Goal: Task Accomplishment & Management: Use online tool/utility

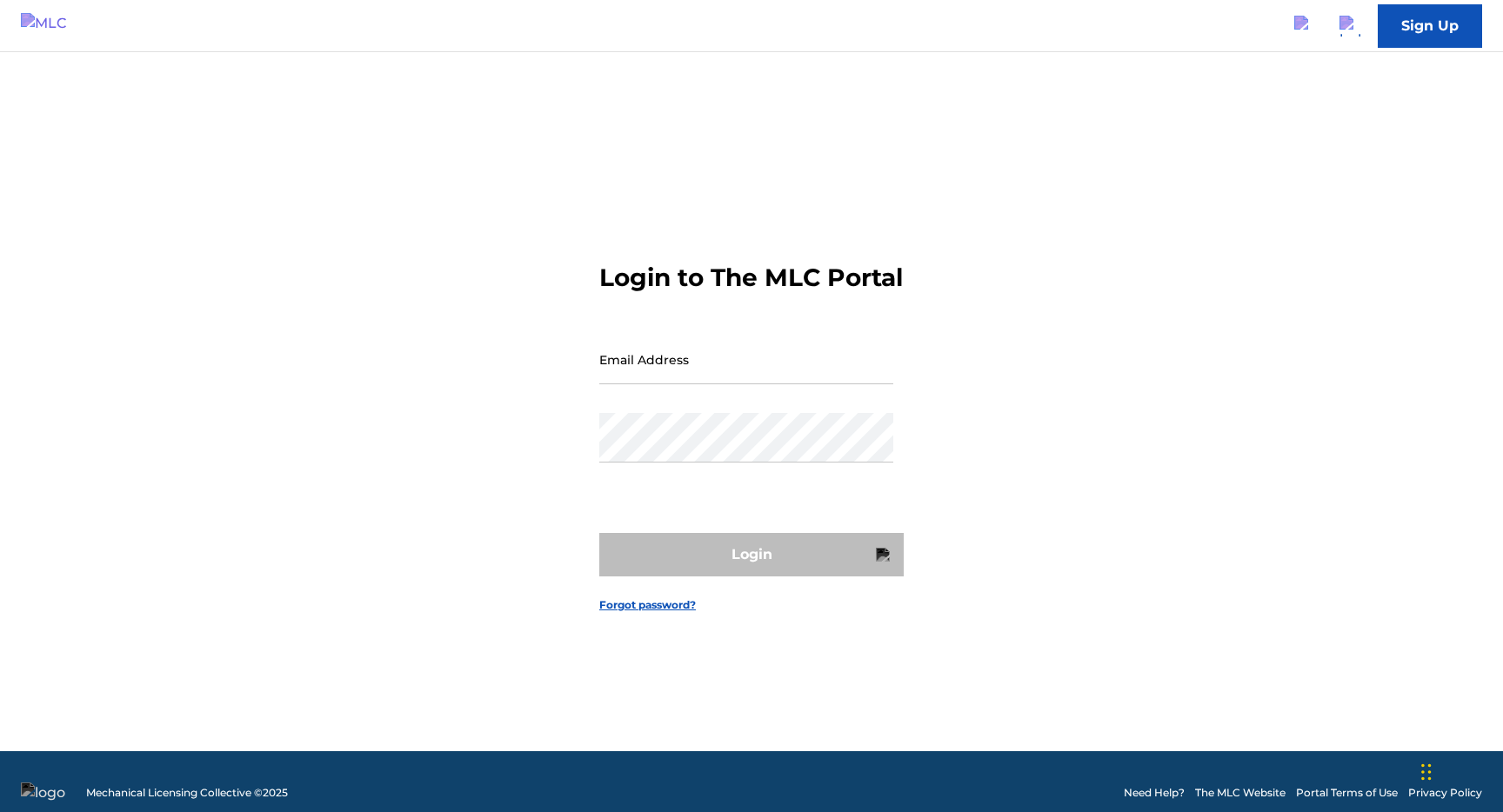
type input "[EMAIL_ADDRESS][DOMAIN_NAME]"
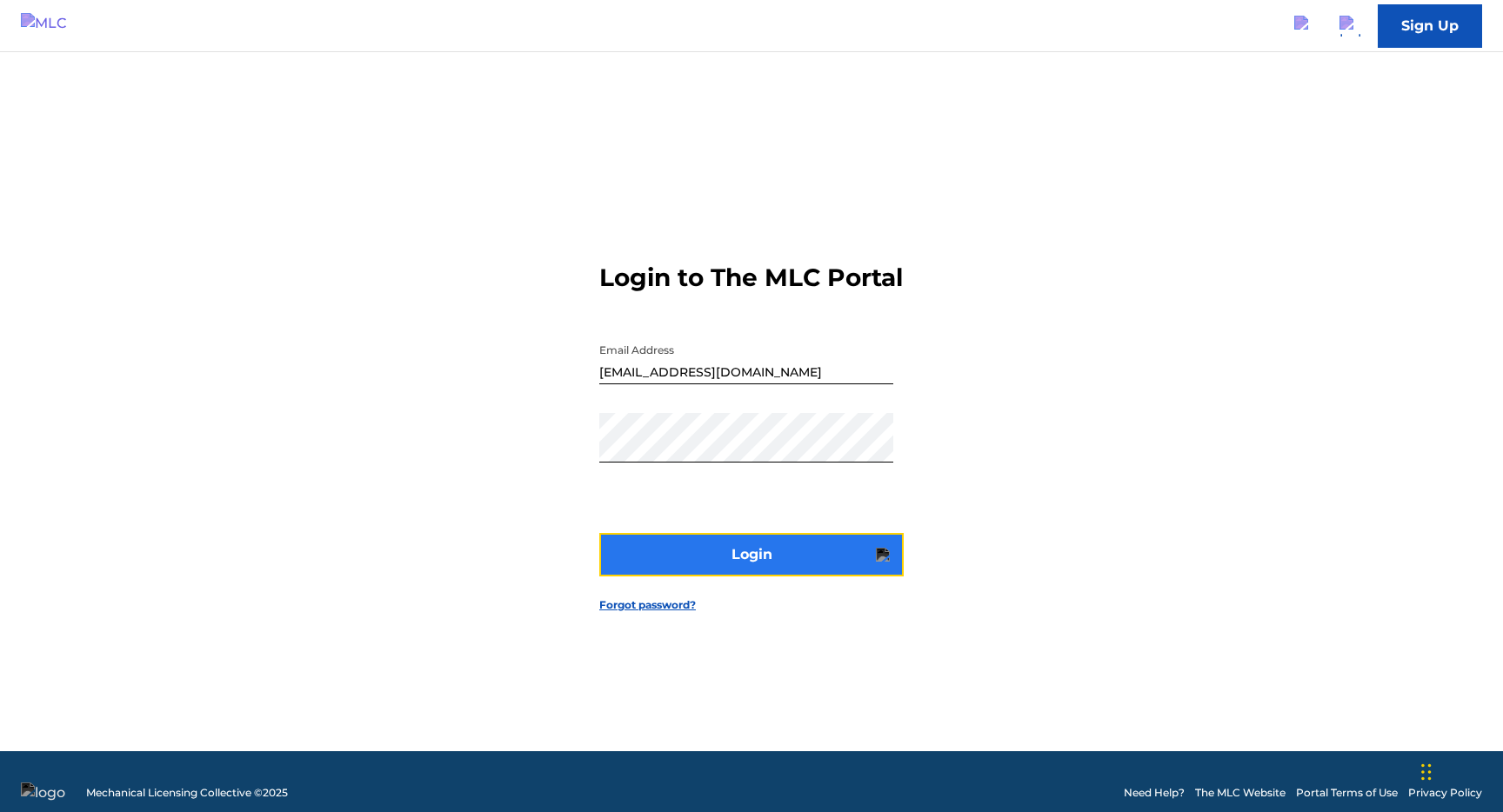
click at [747, 576] on button "Login" at bounding box center [752, 555] width 305 height 44
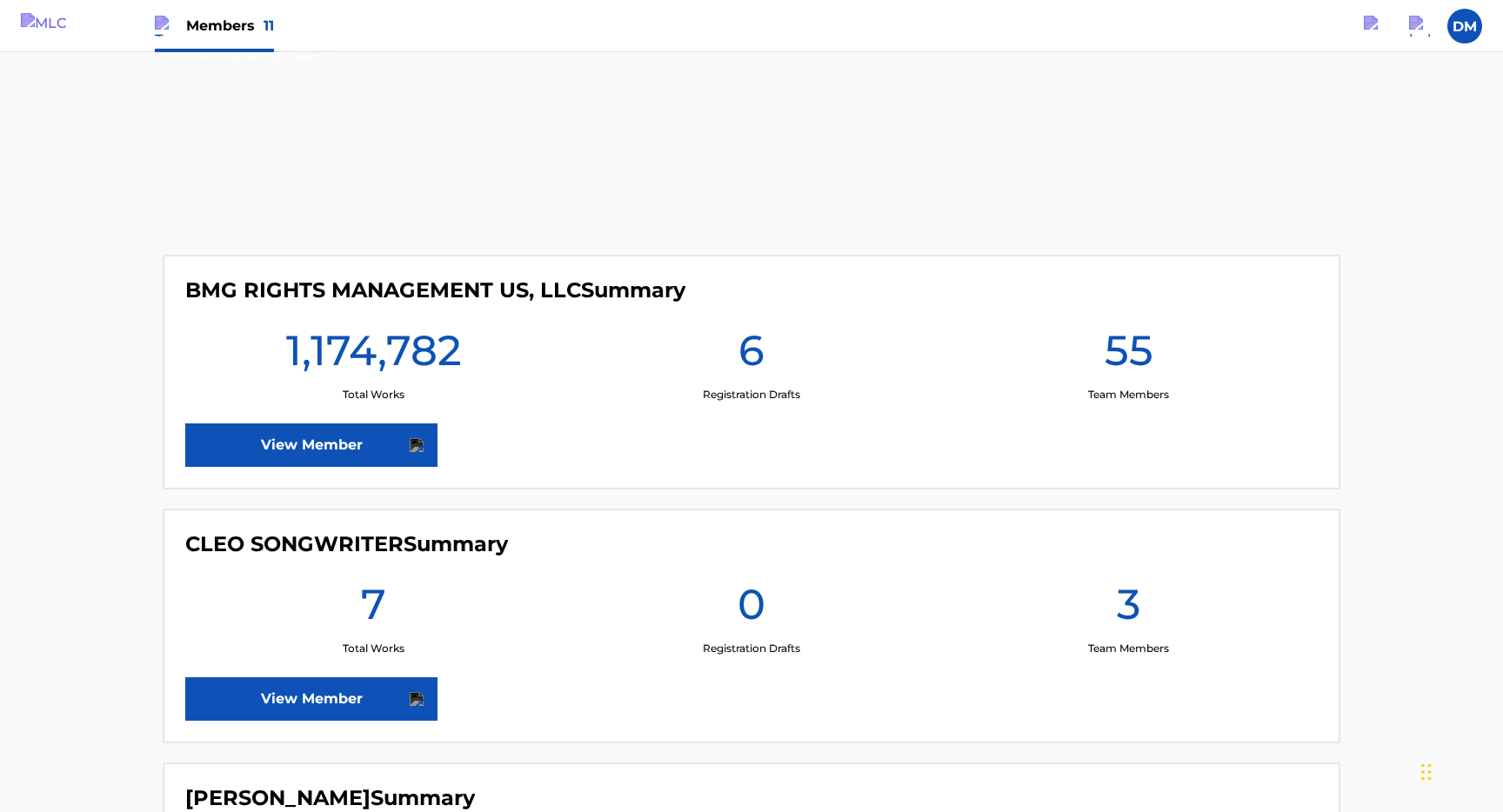
scroll to position [301, 0]
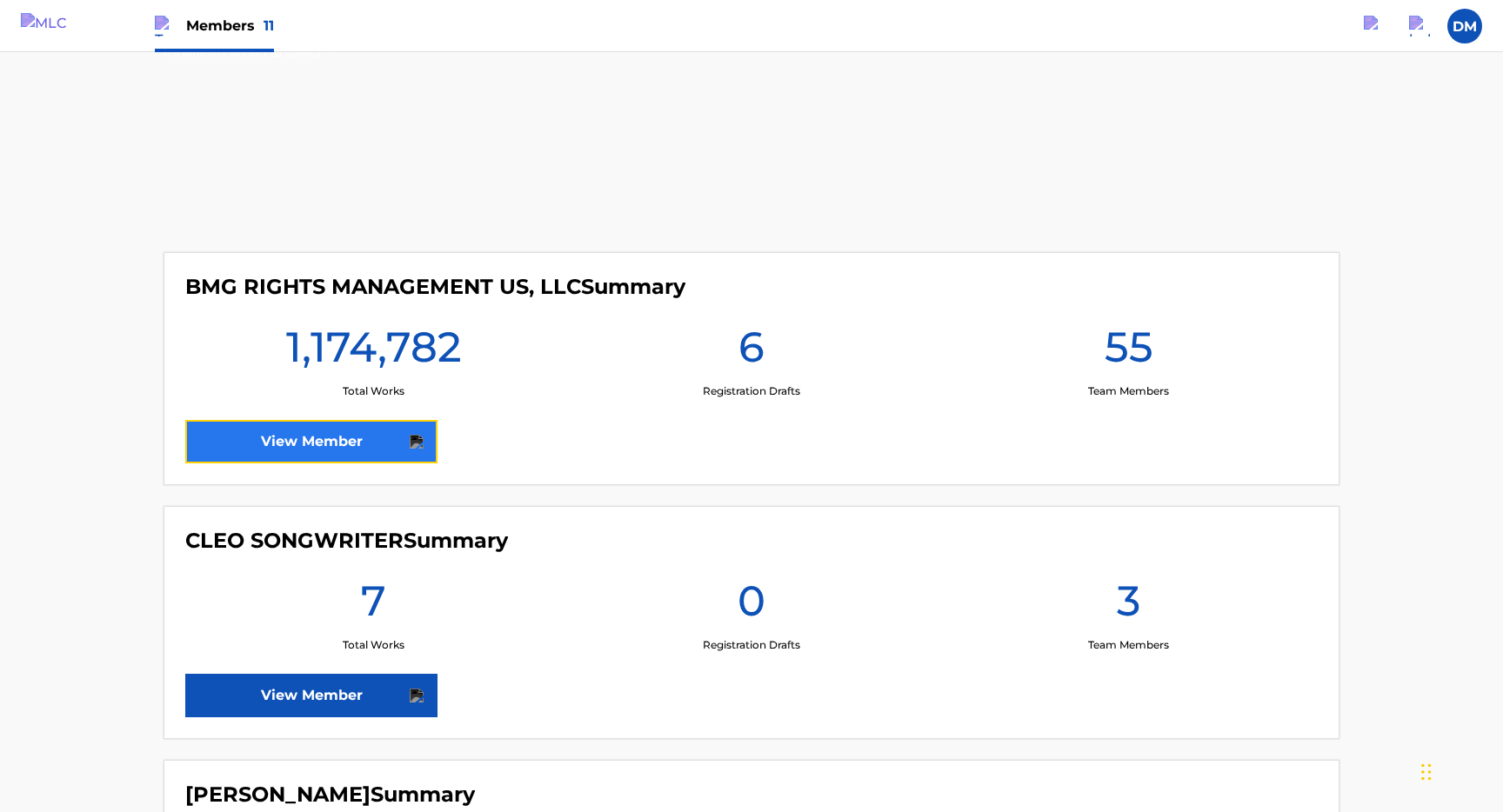
click at [372, 432] on link "View Member" at bounding box center [311, 441] width 252 height 44
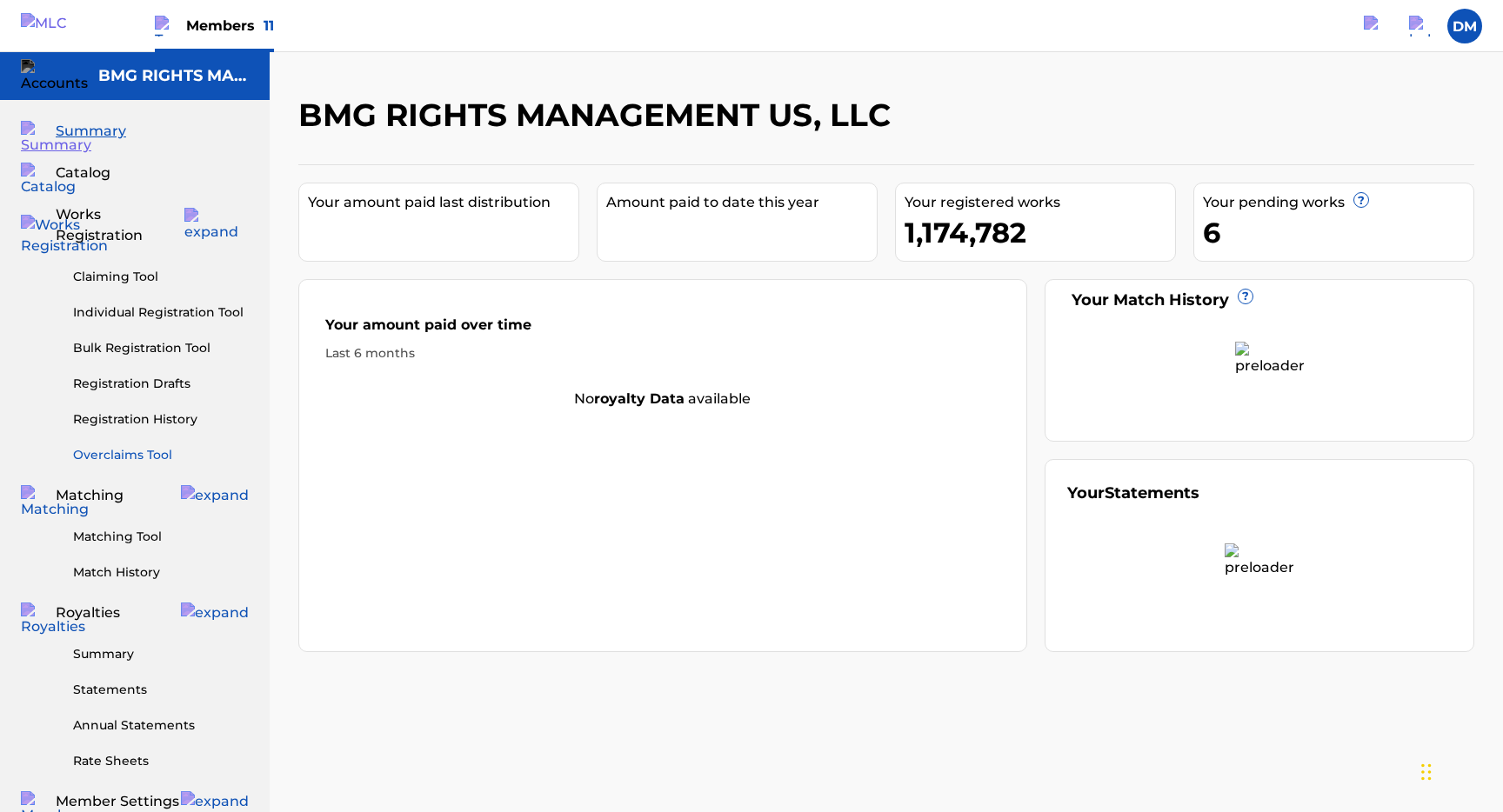
click at [128, 446] on link "Overclaims Tool" at bounding box center [161, 455] width 176 height 18
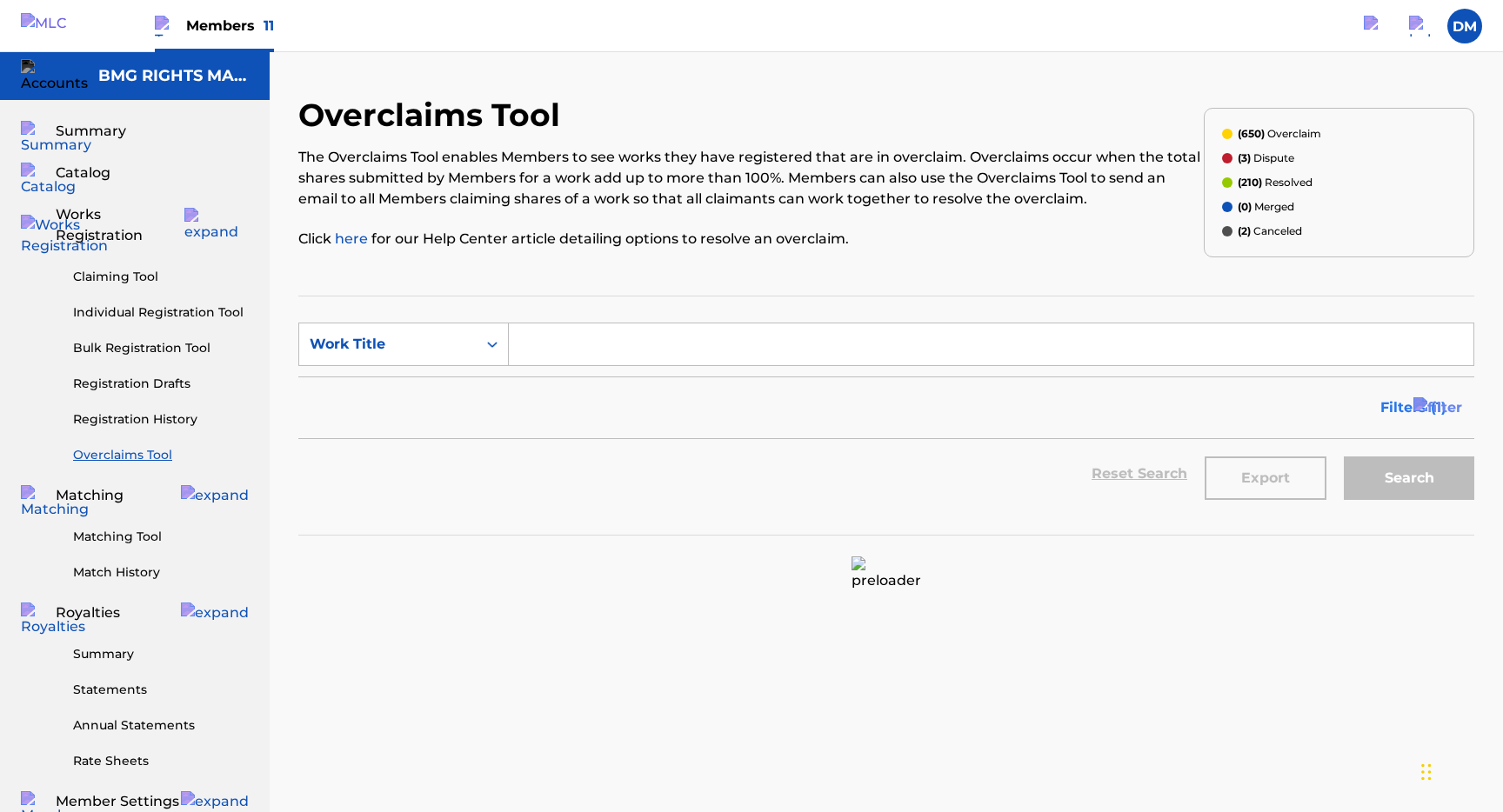
click at [1393, 411] on span "Filters ( 1 )" at bounding box center [1413, 407] width 66 height 21
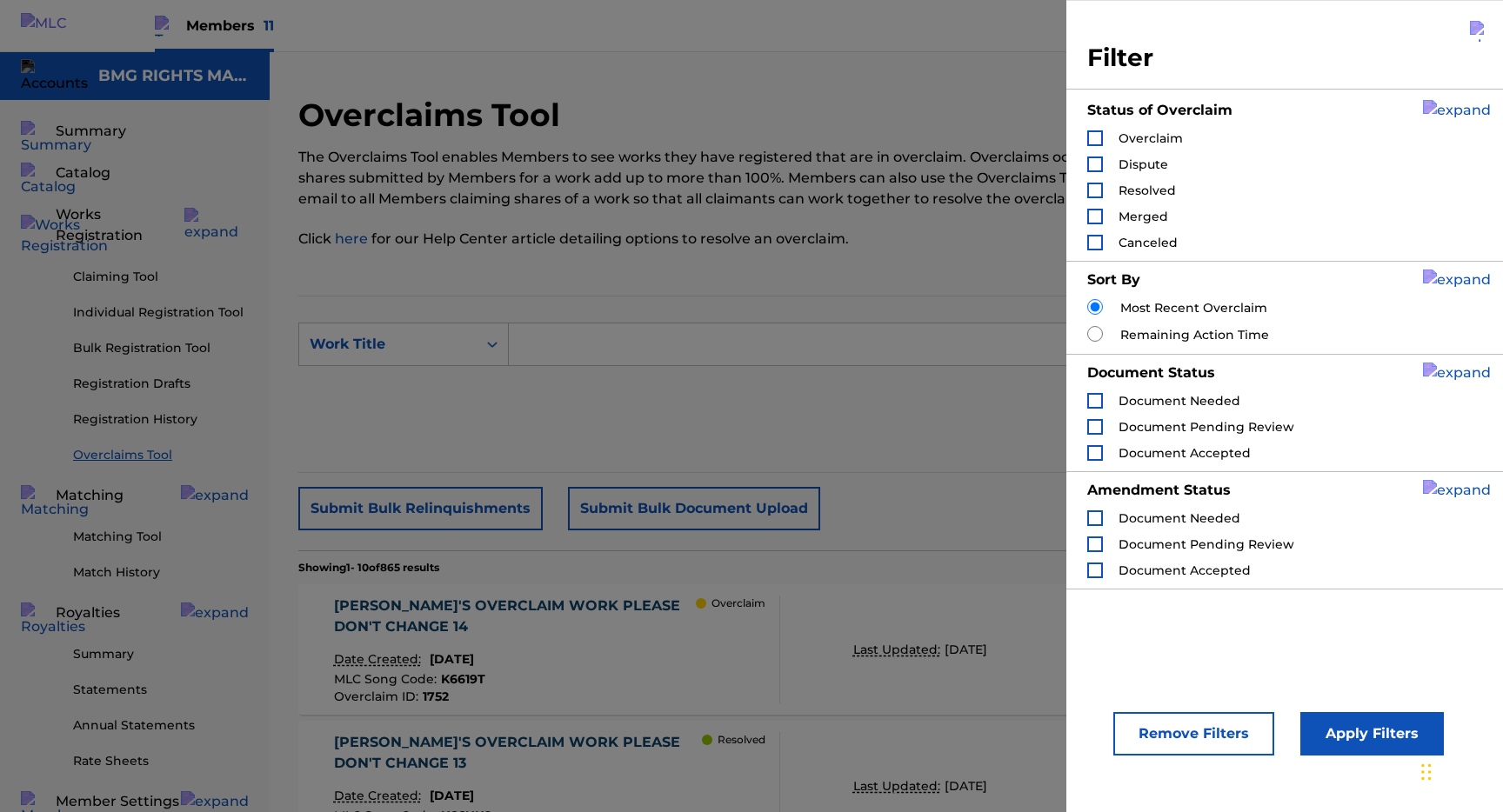
click at [946, 160] on p "The Overclaims Tool enables Members to see works they have registered that are …" at bounding box center [752, 178] width 905 height 63
click at [1480, 33] on img "Search Form" at bounding box center [1480, 31] width 21 height 21
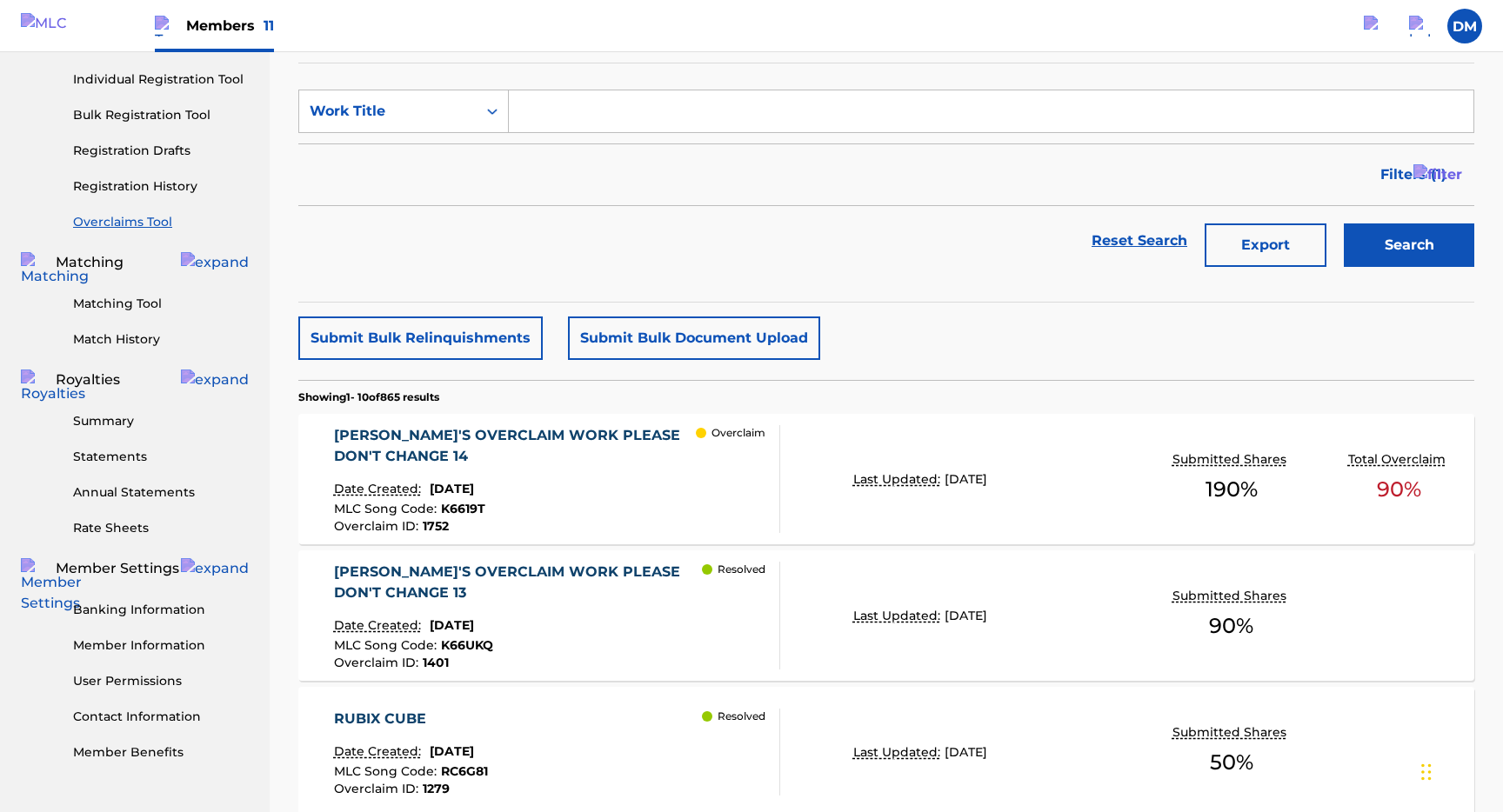
scroll to position [264, 0]
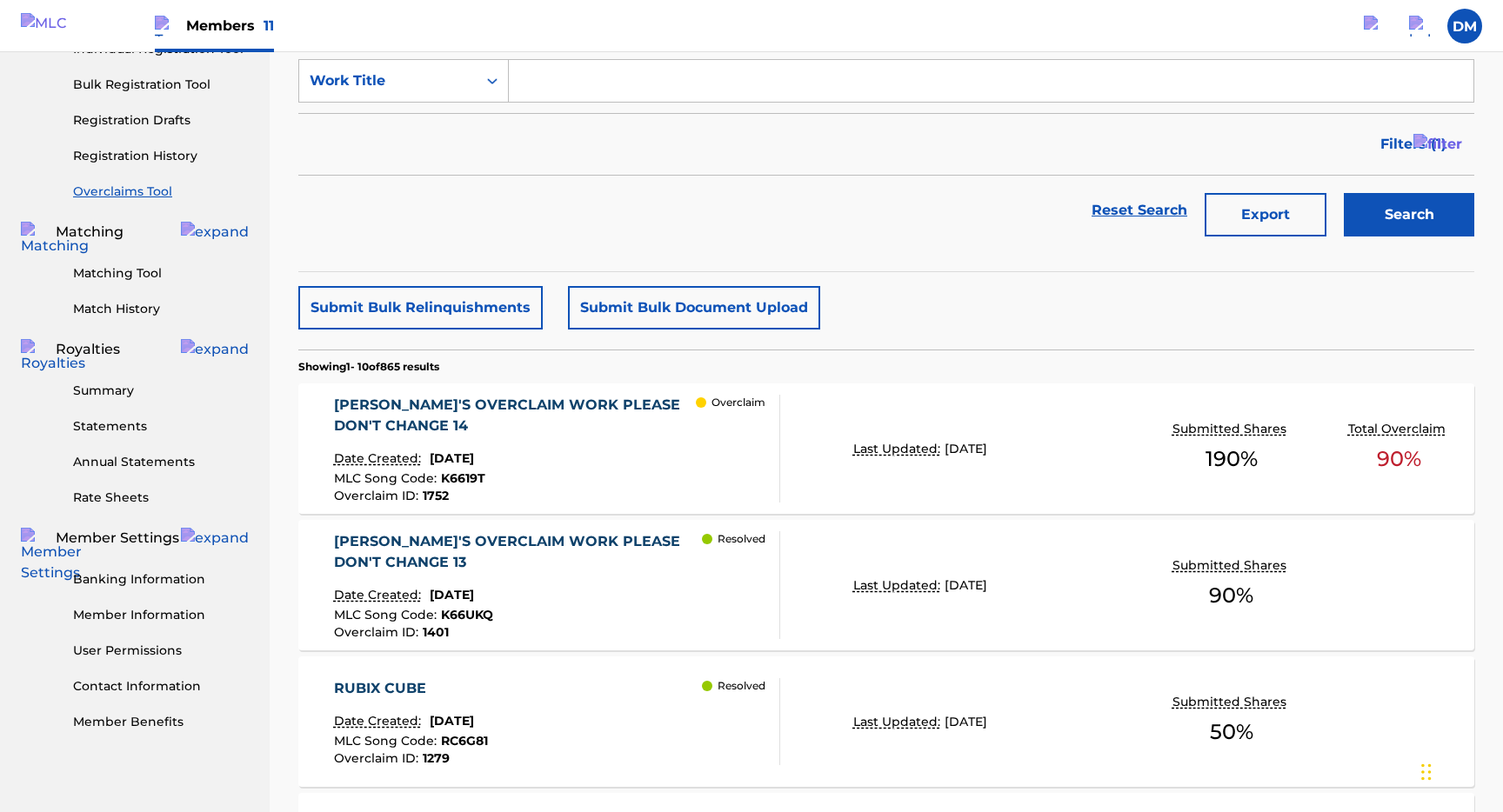
click at [732, 606] on div "Resolved" at bounding box center [740, 585] width 77 height 108
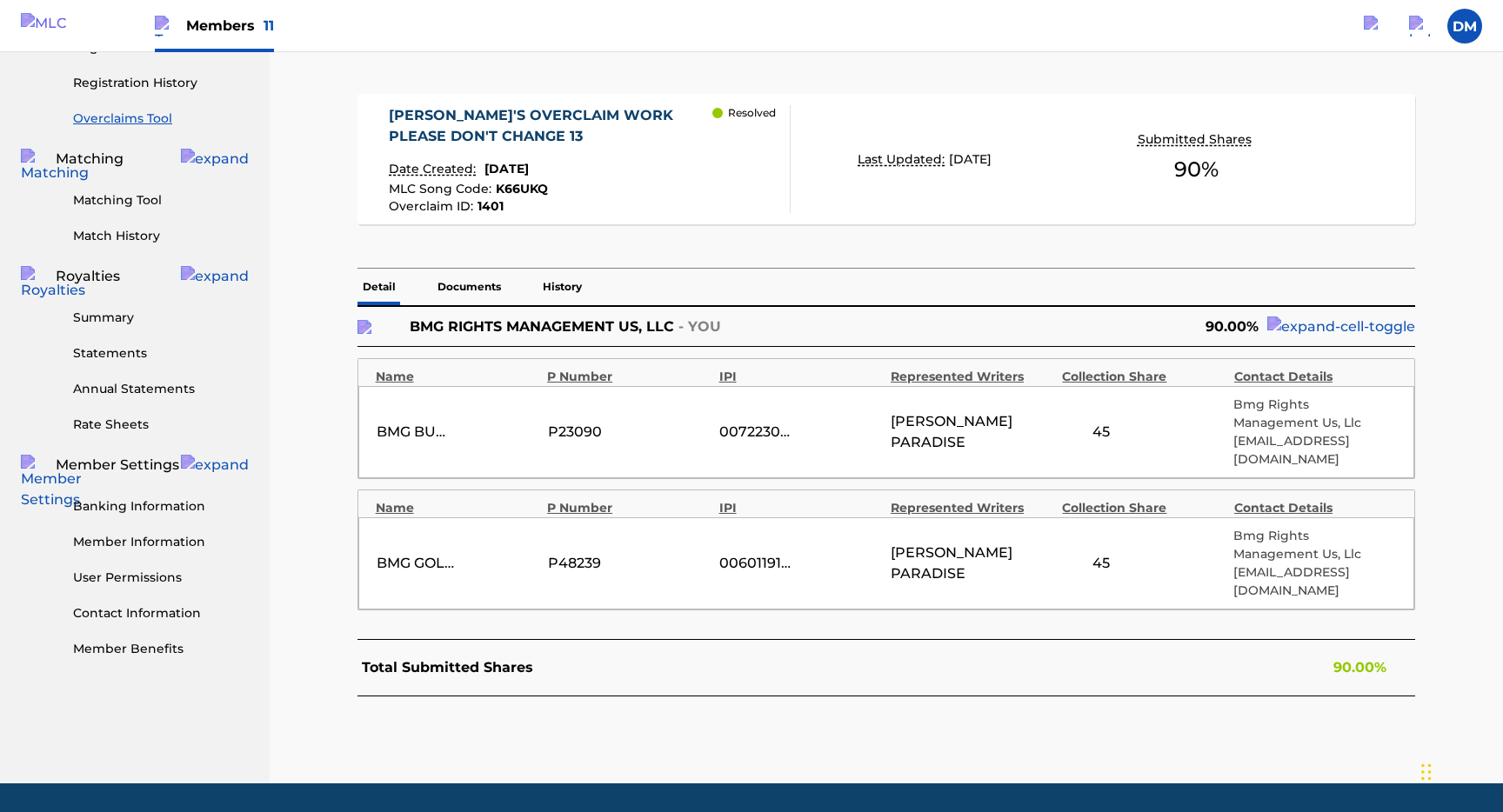
scroll to position [376, 0]
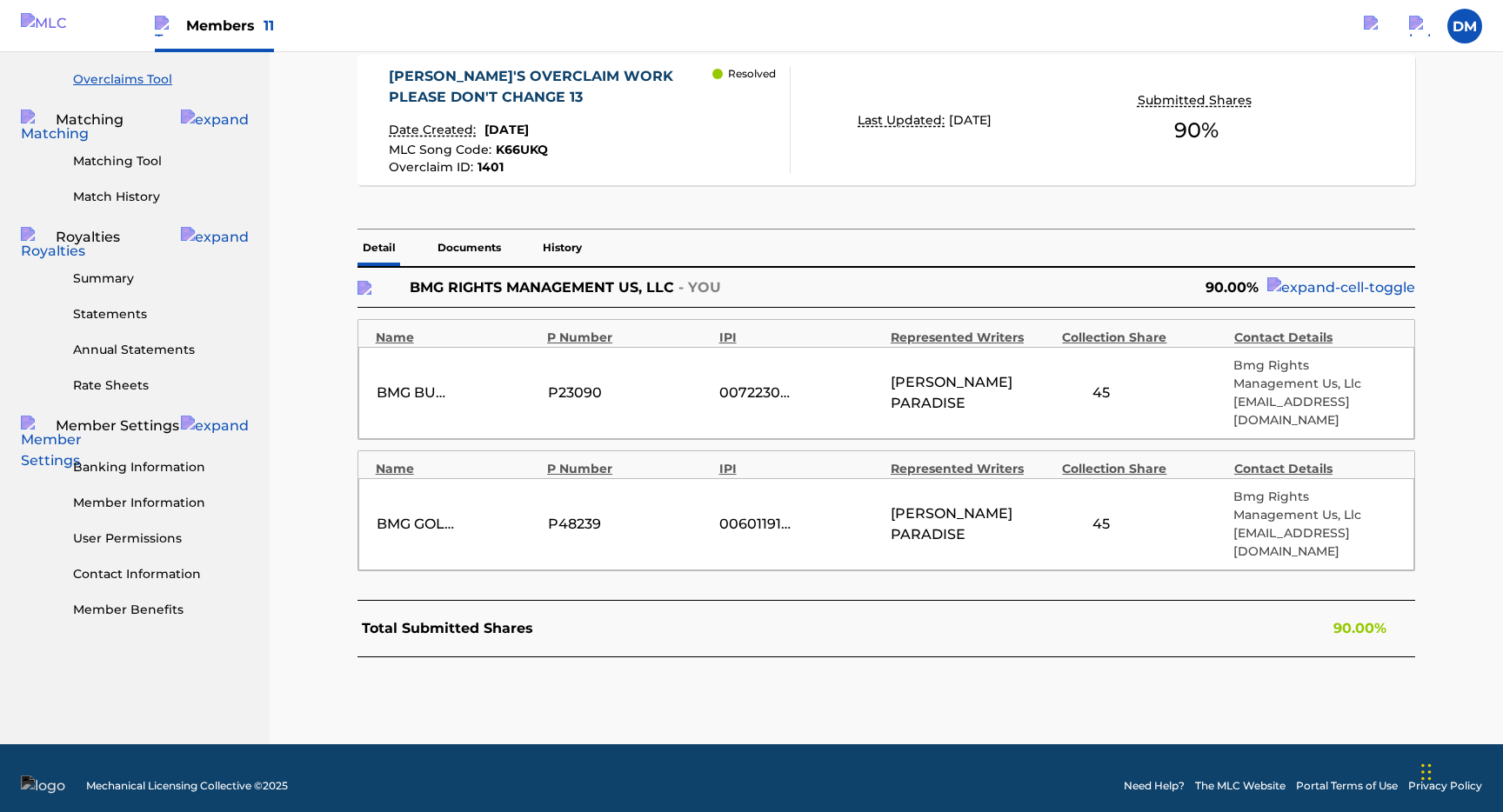
click at [477, 265] on p "Documents" at bounding box center [470, 248] width 74 height 37
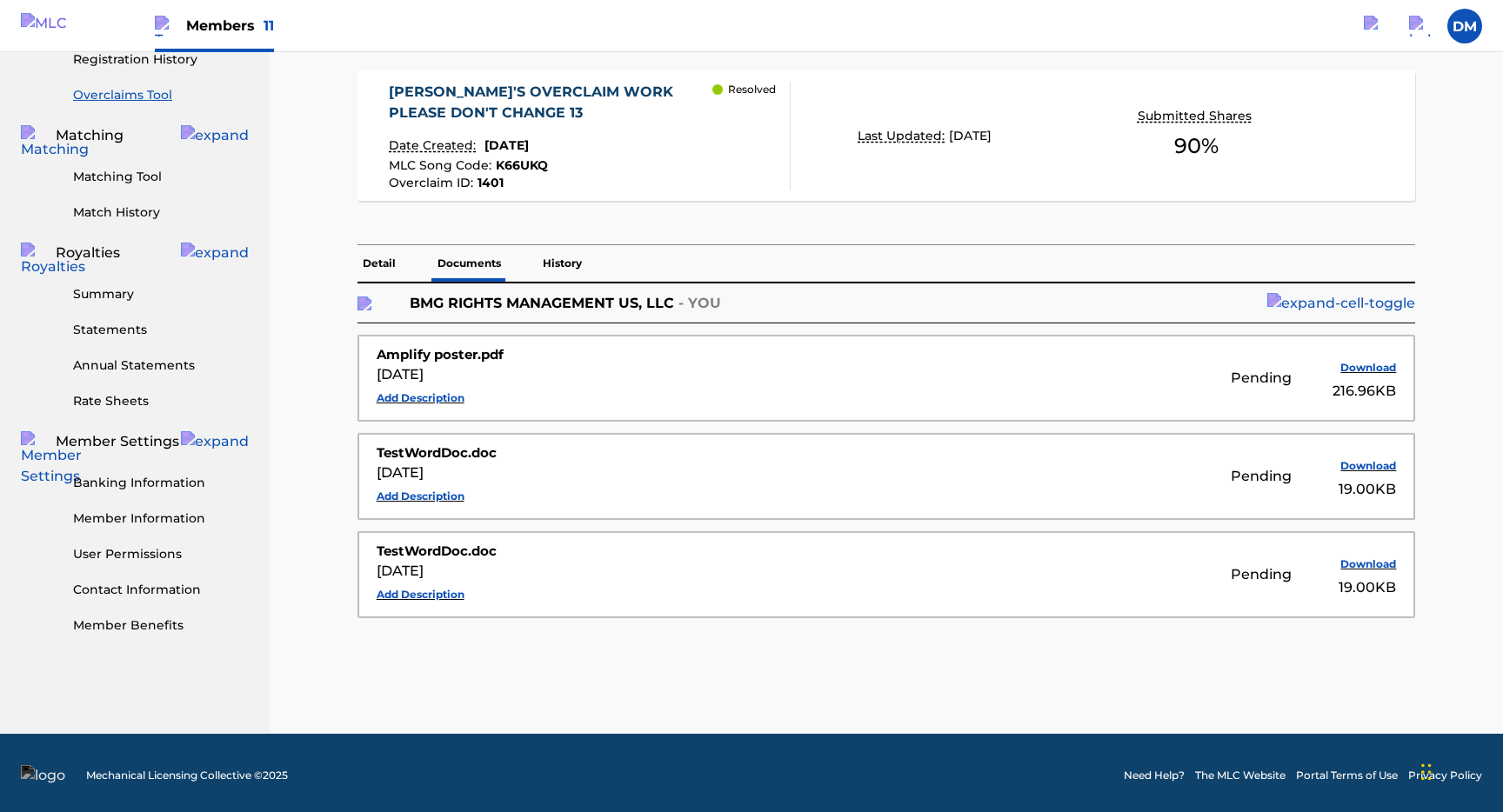
scroll to position [386, 0]
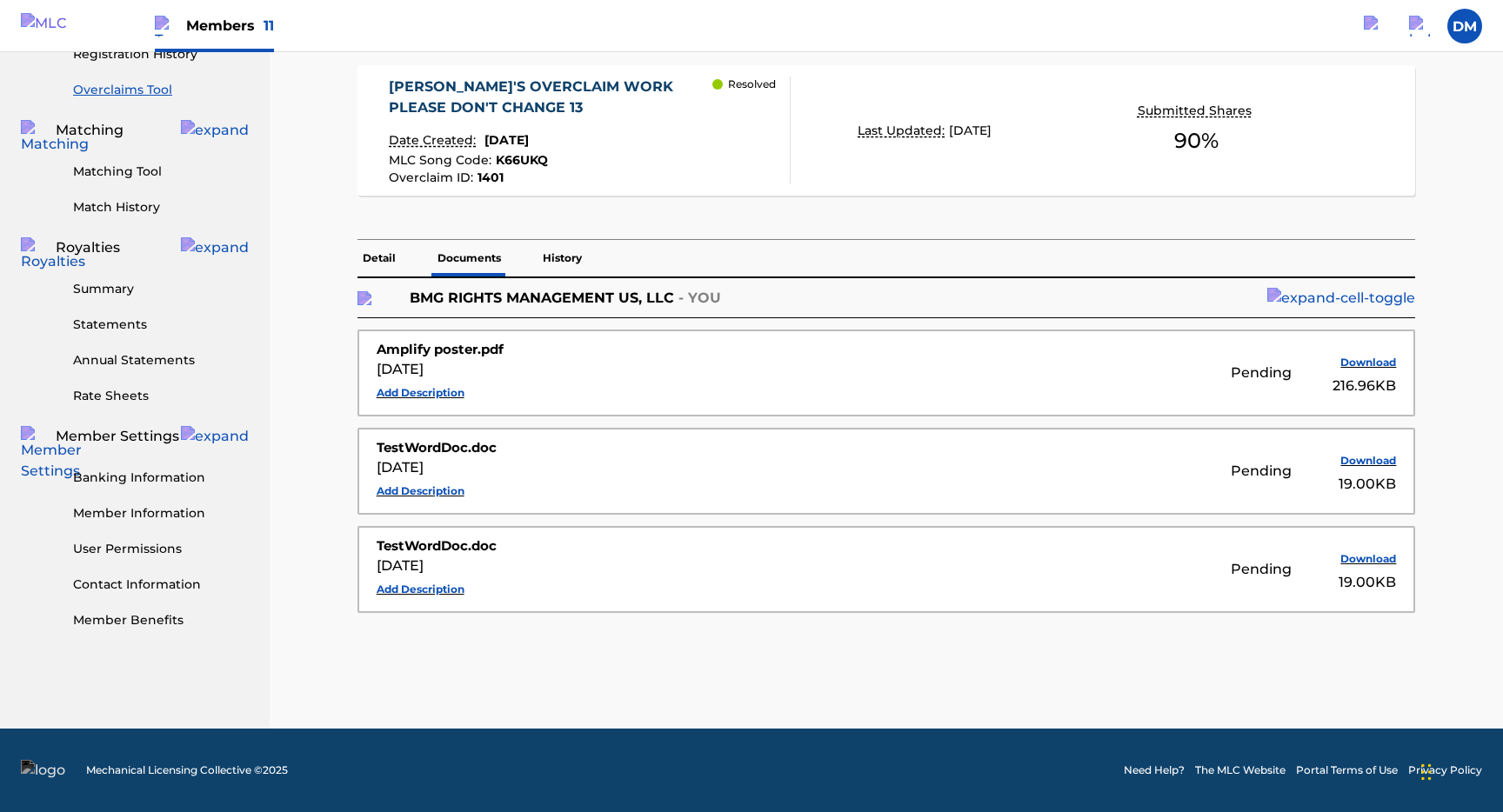
click at [380, 241] on p "Detail" at bounding box center [380, 258] width 44 height 37
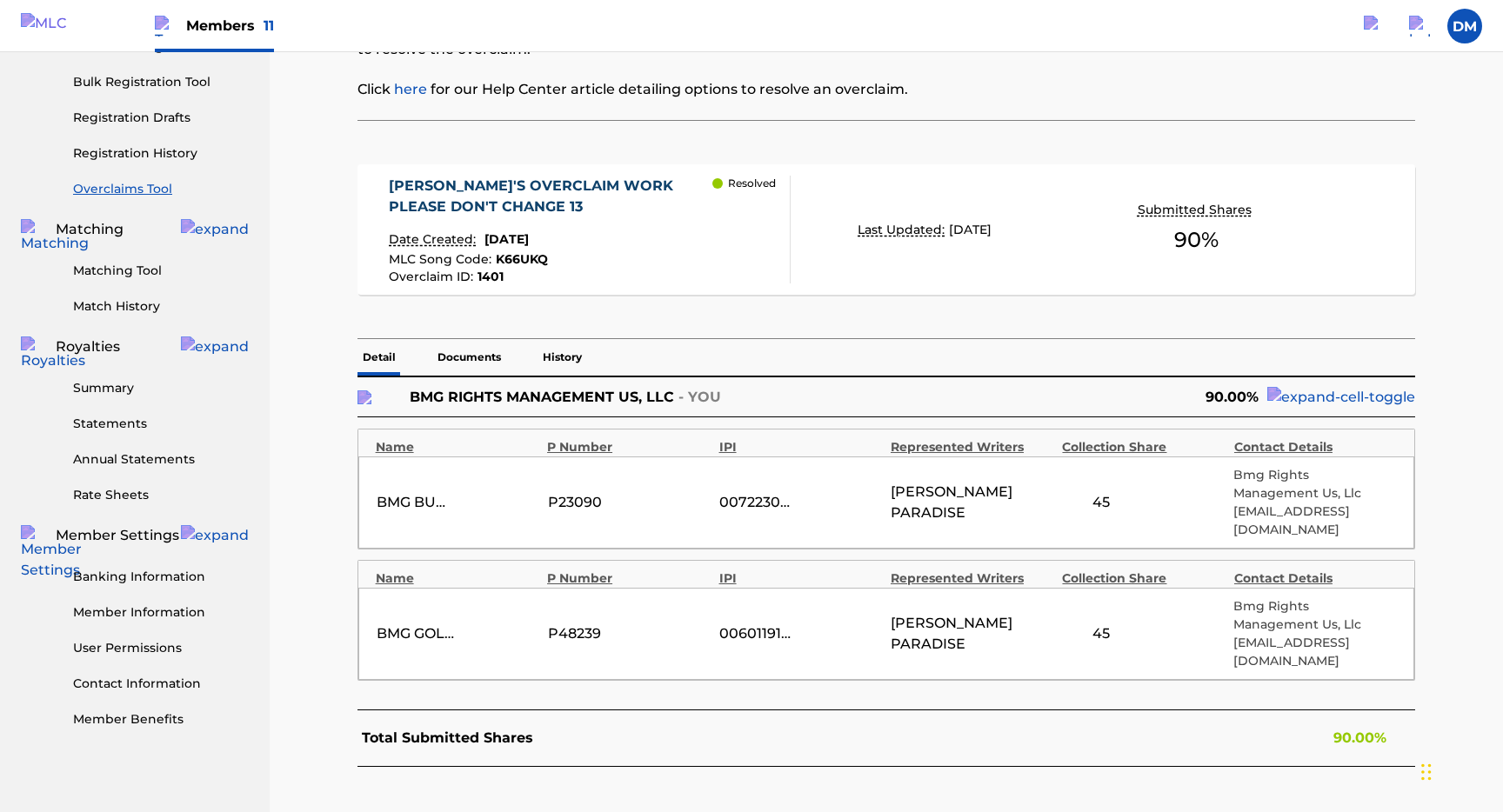
scroll to position [376, 0]
